Goal: Task Accomplishment & Management: Use online tool/utility

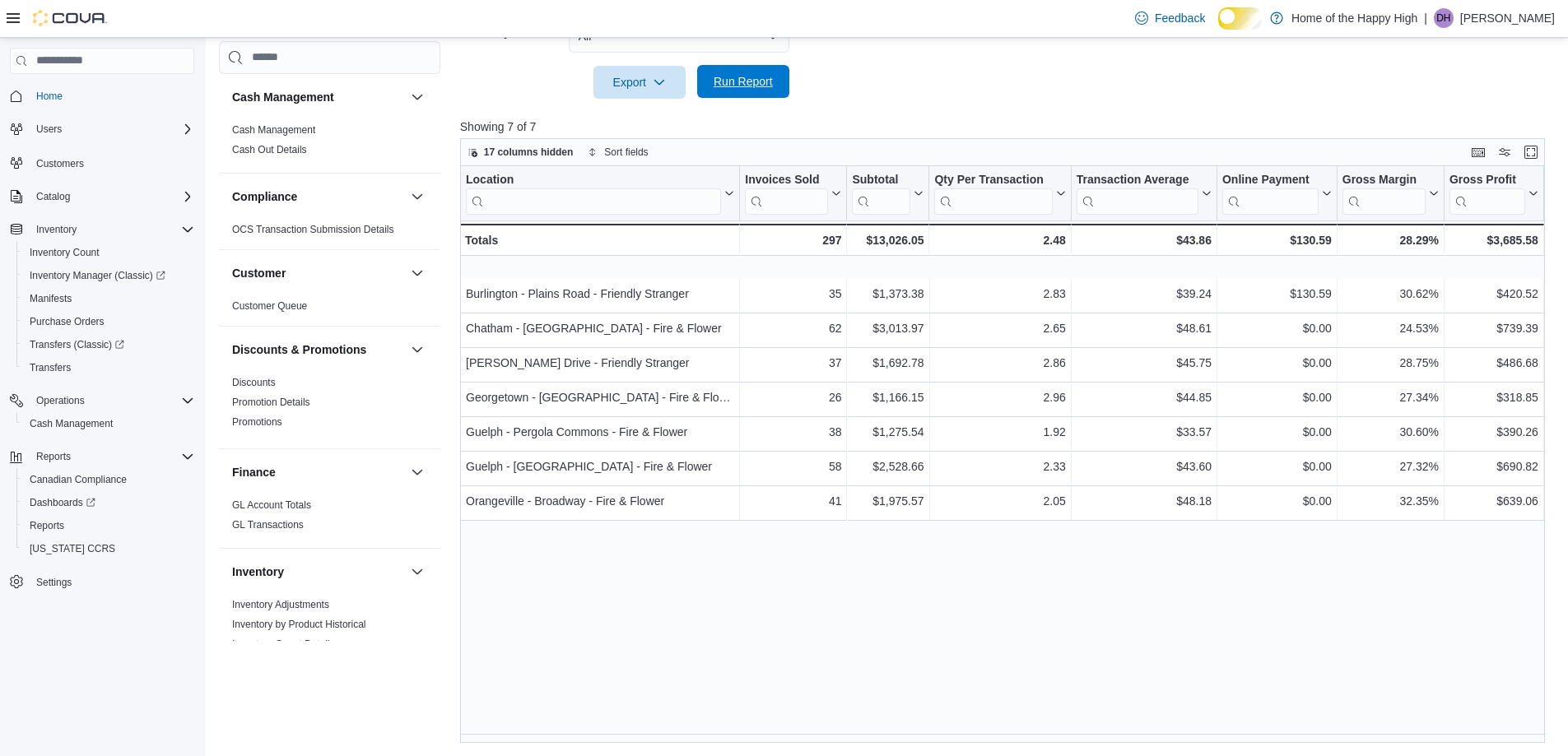
scroll to position [1112, 0]
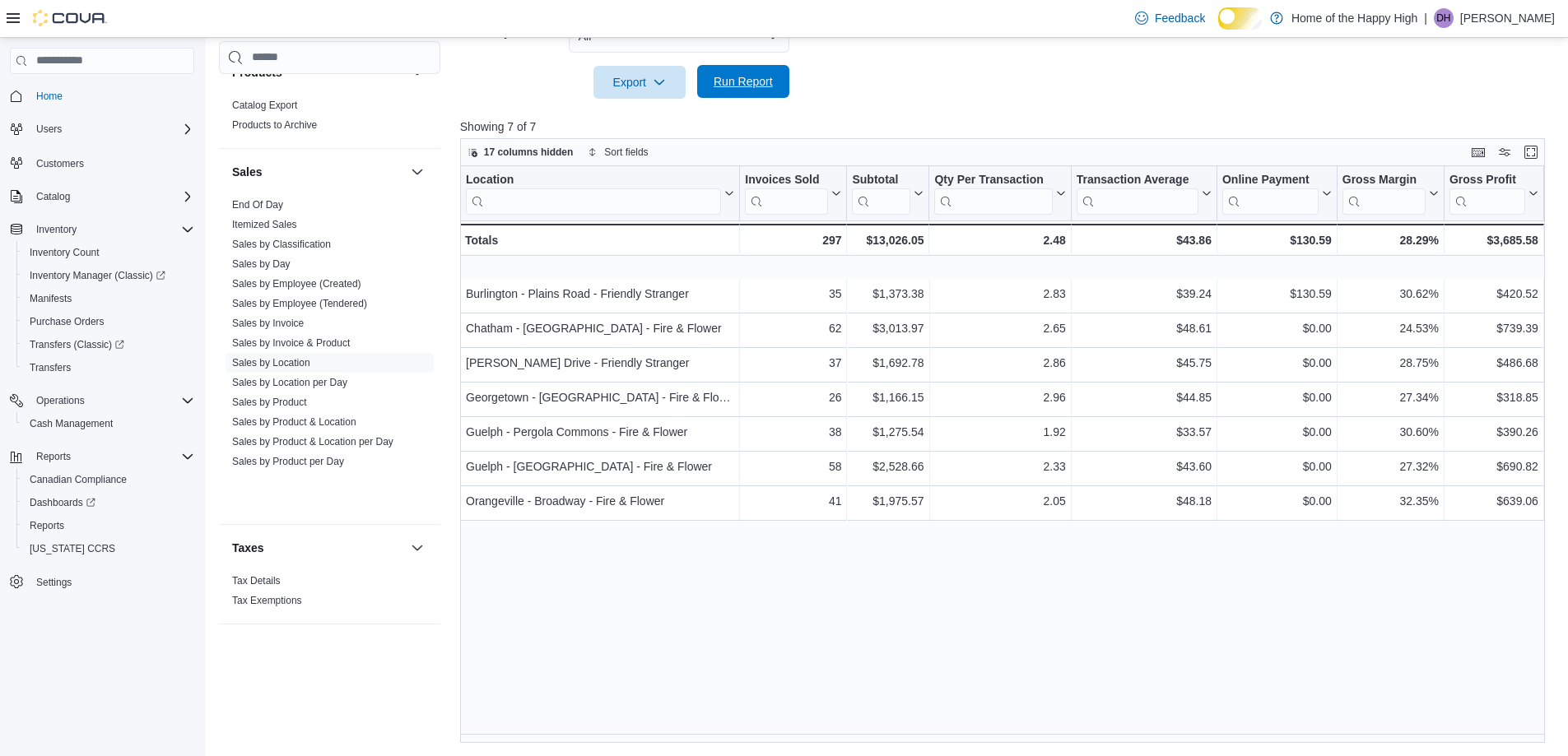
click at [764, 79] on span "Run Report" at bounding box center [743, 81] width 59 height 17
click at [1518, 12] on p "Dylan Hosfeld" at bounding box center [1507, 18] width 95 height 20
click at [1454, 172] on span "Sign Out" at bounding box center [1449, 180] width 45 height 17
